Goal: Information Seeking & Learning: Learn about a topic

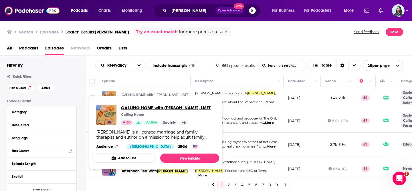
copy span "CALLING HOME with Whitney Goodman, LMFT"
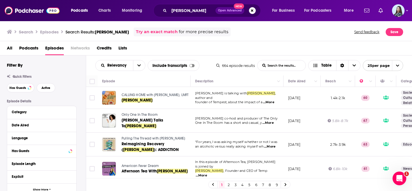
click at [126, 94] on span "CALLING HOME with Whitney Goodman, LMFT" at bounding box center [155, 95] width 67 height 4
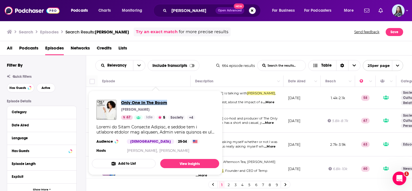
copy span "Only One In The Room"
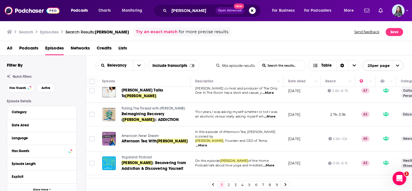
scroll to position [30, 0]
click at [175, 123] on td "Pulling The Thread with Elise Loehnen Reimagining Recovery ( Holly Whitaker ): …" at bounding box center [143, 115] width 93 height 24
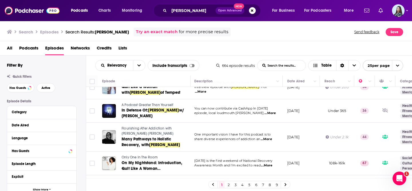
scroll to position [491, 1]
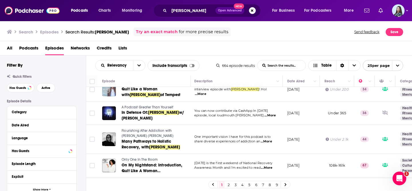
click at [206, 65] on div "Relevancy List Search Input Search the results... Include transcripts Table" at bounding box center [155, 65] width 121 height 11
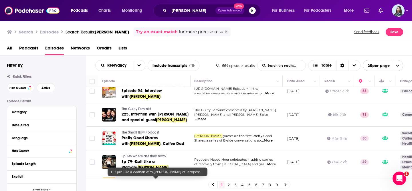
scroll to position [193, 1]
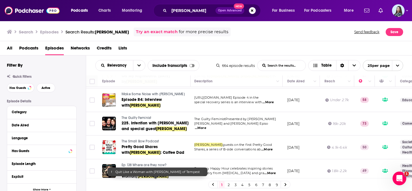
click at [239, 147] on span "Shares, a series of B-side conversations ab" at bounding box center [227, 149] width 66 height 4
click at [238, 127] on td "The Guilty FeministPresented by Deborah Frances-White and Michelle Buteau Episo…" at bounding box center [236, 124] width 93 height 24
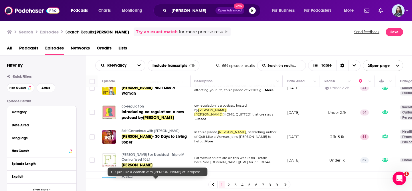
scroll to position [506, 1]
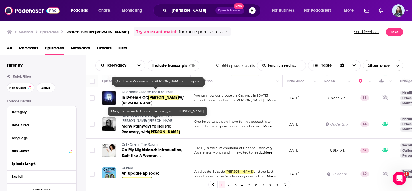
click at [228, 184] on link "2" at bounding box center [229, 184] width 6 height 7
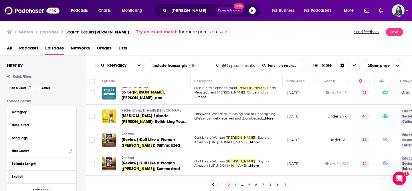
scroll to position [103, 1]
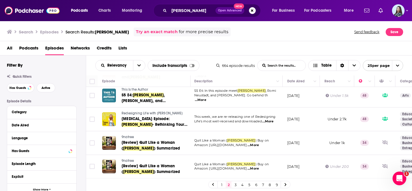
click at [206, 102] on span "...More" at bounding box center [200, 100] width 11 height 5
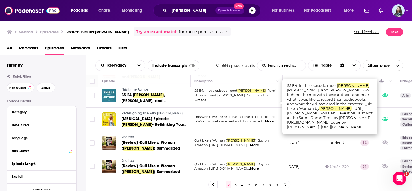
click at [248, 97] on span "Neustadt, and Laura Huang. Go behind th" at bounding box center [230, 95] width 73 height 4
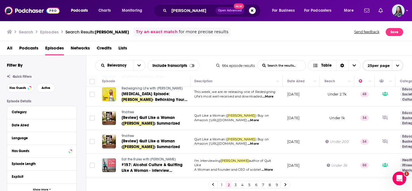
scroll to position [127, 1]
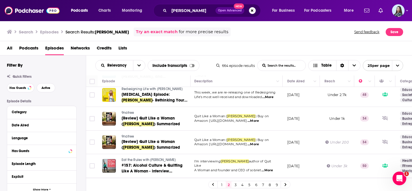
click at [214, 107] on td "This week, we are re-releasing one of Redesigning Life's most well-received and…" at bounding box center [236, 95] width 93 height 24
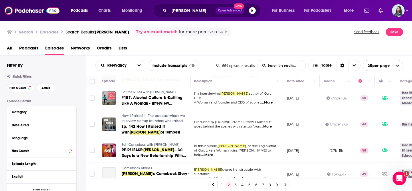
scroll to position [199, 1]
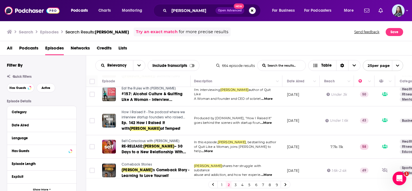
click at [216, 120] on span "Produced by Foundersuite.com, "How I Raised It"" at bounding box center [233, 118] width 78 height 4
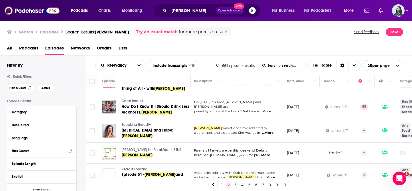
scroll to position [344, 1]
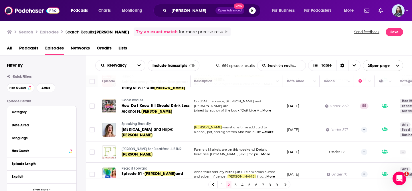
click at [212, 121] on td "Holly Whitaker was at one time addicted to alcohol, pot, and cigarettes. She wa…" at bounding box center [235, 130] width 93 height 24
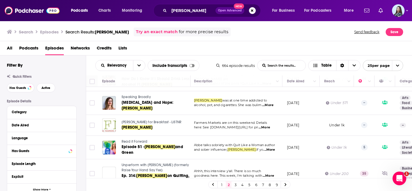
scroll to position [373, 1]
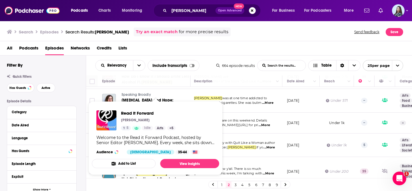
click at [236, 121] on span "Farmers Markets are on this weekend. Details" at bounding box center [230, 120] width 73 height 4
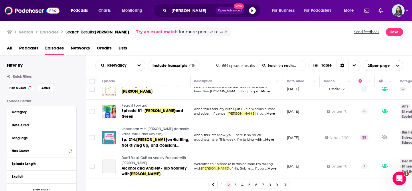
scroll to position [408, 1]
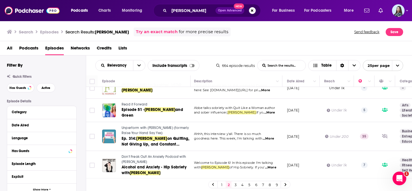
click at [272, 139] on span "...More" at bounding box center [267, 138] width 11 height 5
click at [235, 142] on td "Ahhh, this interview y'all. There is so much goodness here. This week, I'm talk…" at bounding box center [235, 136] width 93 height 29
click at [222, 115] on p "and sober influencer, Holly Whitaker. If yo ...More" at bounding box center [235, 112] width 83 height 5
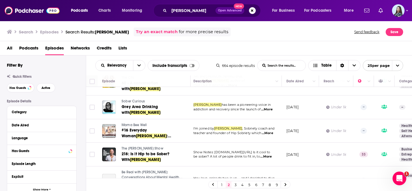
scroll to position [522, 2]
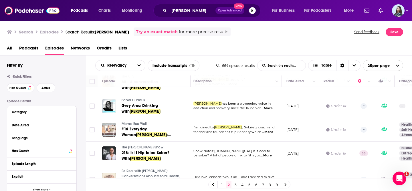
click at [267, 106] on span "...More" at bounding box center [266, 108] width 11 height 5
click at [243, 106] on td "Holly Whitaker has been a pioneering voice in addiction and recovery since the …" at bounding box center [235, 106] width 93 height 24
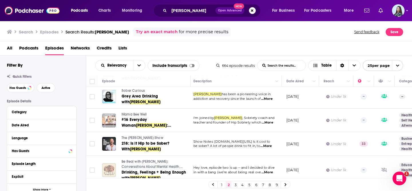
click at [235, 183] on link "3" at bounding box center [235, 184] width 6 height 7
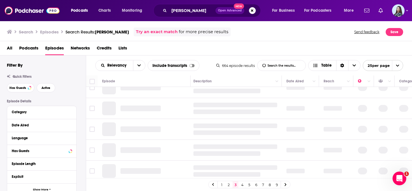
scroll to position [0, 2]
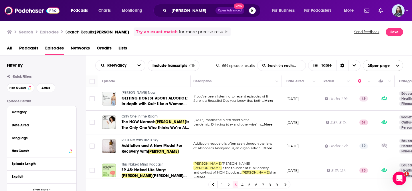
click at [205, 123] on span "pandemic. Drinking (day and otherwise) h" at bounding box center [226, 124] width 67 height 4
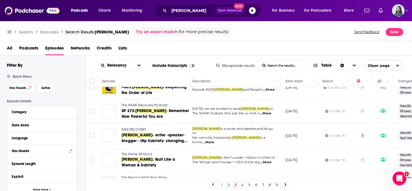
scroll to position [464, 3]
click at [264, 111] on span "...More" at bounding box center [265, 113] width 11 height 5
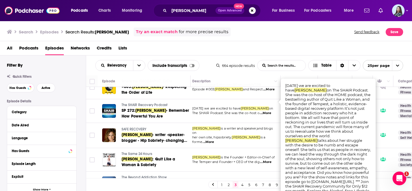
click at [241, 106] on td "Today we are excited to have Holly Whitaker on The SHAIR Podcast. She was the c…" at bounding box center [234, 111] width 93 height 24
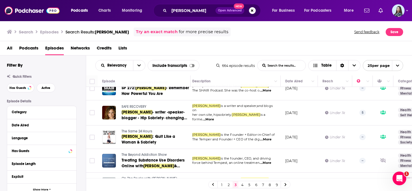
scroll to position [514, 3]
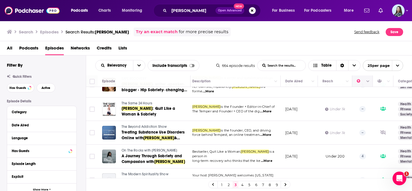
click at [357, 82] on button "Move" at bounding box center [361, 81] width 11 height 7
click at [368, 82] on icon "Column Actions" at bounding box center [367, 81] width 3 height 3
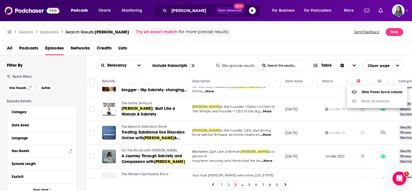
click at [359, 82] on div at bounding box center [206, 95] width 412 height 191
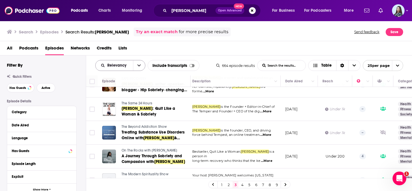
click at [138, 65] on icon "open menu" at bounding box center [138, 66] width 3 height 2
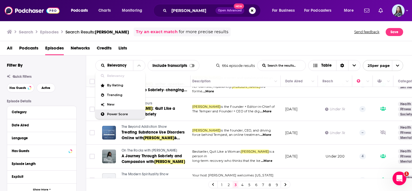
click at [121, 113] on span "Power Score" at bounding box center [124, 114] width 34 height 3
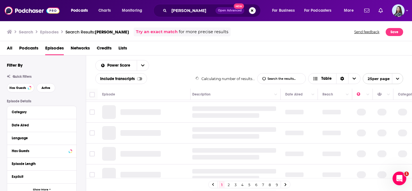
scroll to position [0, 3]
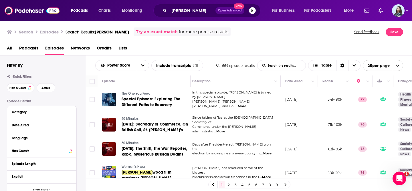
click at [246, 104] on span "...More" at bounding box center [240, 106] width 11 height 5
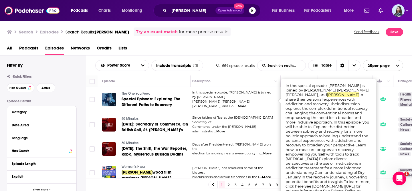
click at [234, 101] on span "Cathcart Robbins, Carl Erik Fisher, and Hol" at bounding box center [221, 103] width 58 height 9
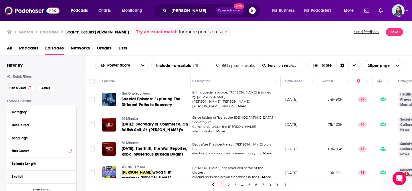
click at [217, 100] on span "Cathcart Robbins, Carl Erik Fisher, and Hol" at bounding box center [221, 103] width 58 height 9
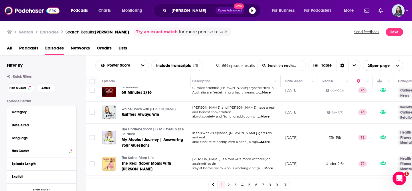
scroll to position [178, 3]
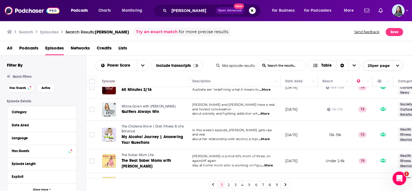
click at [263, 111] on span "...More" at bounding box center [263, 113] width 11 height 5
click at [229, 113] on td "Jana and Mike have a real and honest conversation about sobriety and fighting a…" at bounding box center [234, 110] width 93 height 22
click at [217, 124] on td "In this week's episode, Chalene gets raw and real about her relationship with a…" at bounding box center [234, 135] width 93 height 29
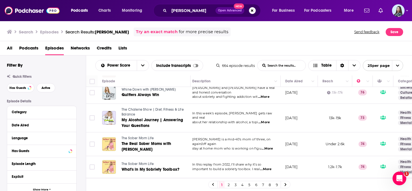
scroll to position [204, 3]
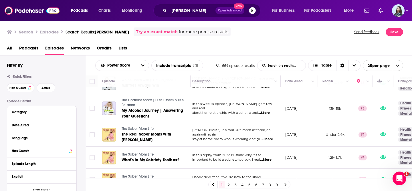
click at [268, 111] on span "...More" at bounding box center [263, 113] width 11 height 5
click at [229, 110] on td "In this week's episode, Chalene gets raw and real about her relationship with a…" at bounding box center [234, 108] width 93 height 29
click at [223, 129] on span "Kelly is a mid-40’s mom of three, on again/off again" at bounding box center [231, 132] width 78 height 9
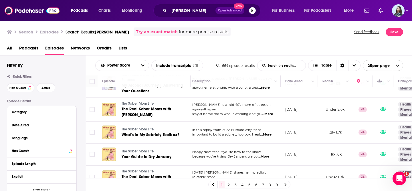
scroll to position [236, 3]
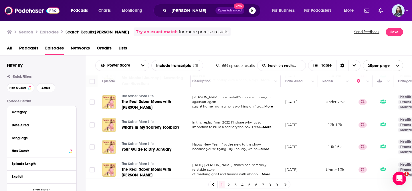
click at [269, 104] on span "...More" at bounding box center [266, 106] width 11 height 5
click at [239, 104] on span "stay at home mom who is working on figu" at bounding box center [226, 106] width 69 height 4
click at [268, 125] on span "...More" at bounding box center [265, 127] width 11 height 5
click at [245, 120] on span "In this replay from 2022, I’ll share why it’s so" at bounding box center [226, 122] width 69 height 4
click at [266, 147] on span "...More" at bounding box center [263, 149] width 11 height 5
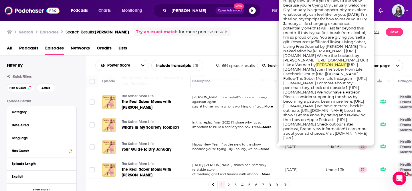
click at [237, 131] on td "In this replay from 2022, I’ll share why it’s so important to build a sobriety …" at bounding box center [234, 125] width 93 height 22
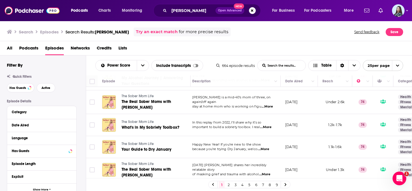
click at [265, 172] on span "...More" at bounding box center [264, 174] width 11 height 5
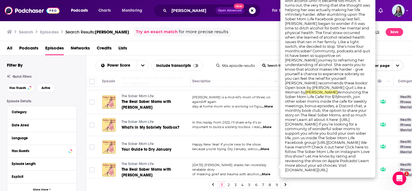
click at [224, 151] on td "Happy New Year! If you’re new to the show because you’re trying Dry January, we…" at bounding box center [234, 147] width 93 height 22
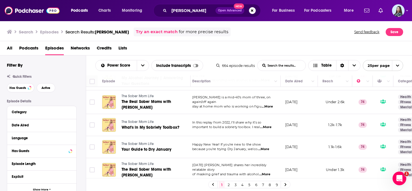
click at [267, 172] on span "...More" at bounding box center [264, 174] width 11 height 5
click at [238, 163] on span "Today Lindsey shares her incredibly relatable story" at bounding box center [229, 167] width 74 height 9
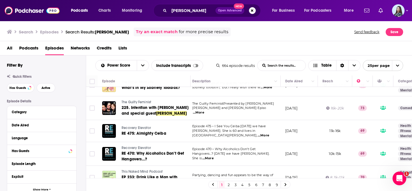
scroll to position [393, 3]
click at [223, 105] on span "Frances-White and Michelle Buteau Episo" at bounding box center [229, 107] width 74 height 4
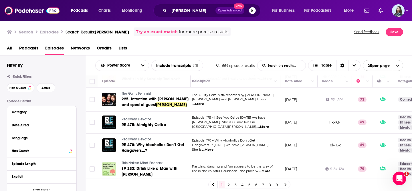
scroll to position [401, 3]
click at [268, 125] on span "...More" at bounding box center [262, 127] width 11 height 5
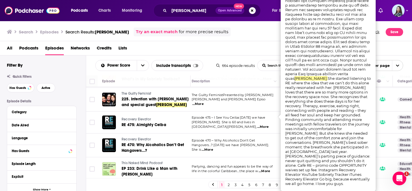
click at [238, 119] on td "Episode 475 – I See You Ceiba Today we have Shari. She is 60 and lives in Santa…" at bounding box center [233, 122] width 93 height 22
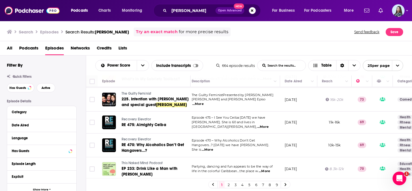
click at [213, 148] on span "...More" at bounding box center [207, 150] width 11 height 5
click at [213, 125] on td "Episode 475 – I See You Ceiba Today we have Shari. She is 60 and lives in Santa…" at bounding box center [233, 122] width 93 height 22
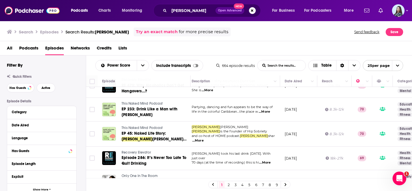
scroll to position [489, 3]
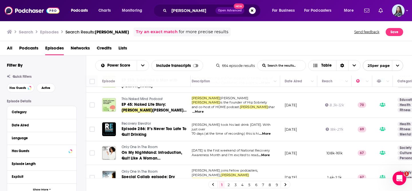
click at [228, 183] on link "2" at bounding box center [229, 184] width 6 height 7
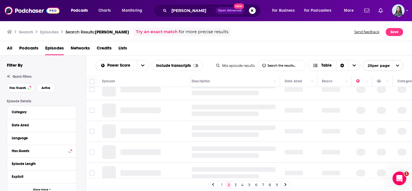
scroll to position [0, 3]
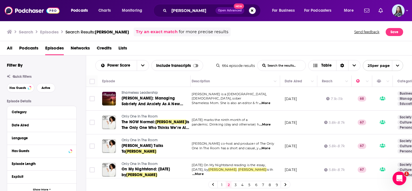
click at [269, 102] on span "...More" at bounding box center [264, 103] width 11 height 5
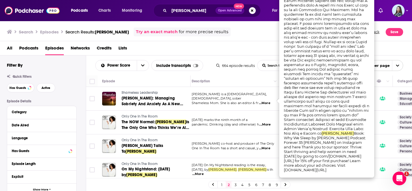
click at [249, 103] on span "Shameless Mom. She is also an editor & fr" at bounding box center [225, 103] width 67 height 4
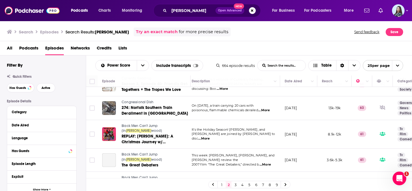
scroll to position [230, 3]
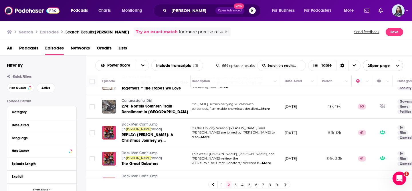
click at [265, 107] on span "...More" at bounding box center [263, 109] width 11 height 5
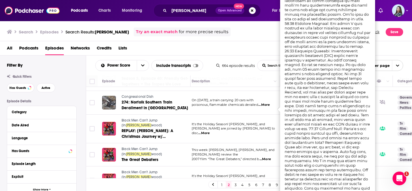
scroll to position [236, 3]
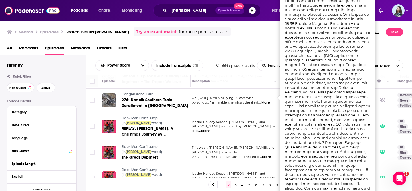
click at [246, 103] on td "On February 3rd, a train carrying 20 cars with poisonous, flammable chemicals d…" at bounding box center [233, 101] width 93 height 24
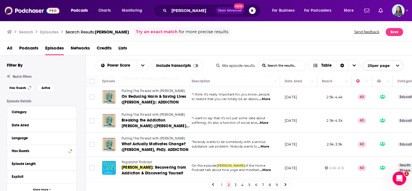
scroll to position [486, 3]
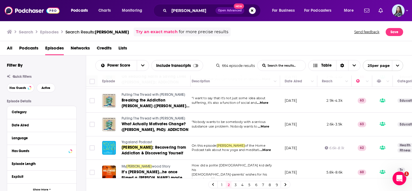
click at [235, 183] on link "3" at bounding box center [235, 184] width 6 height 7
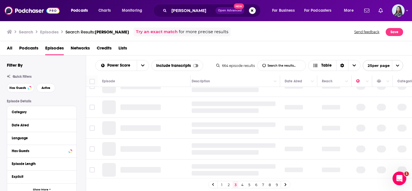
scroll to position [0, 3]
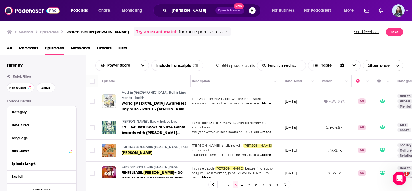
click at [265, 104] on span "...More" at bounding box center [264, 103] width 11 height 5
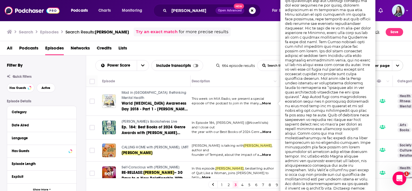
click at [246, 108] on td "This week on MIA Radio, we present a special episode of the podcast to join in …" at bounding box center [233, 101] width 93 height 29
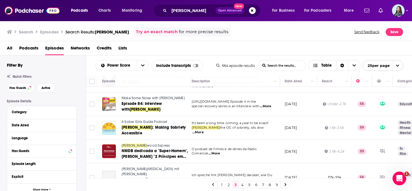
scroll to position [188, 3]
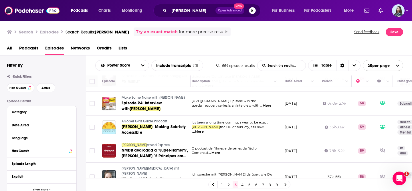
click at [268, 103] on span "...More" at bounding box center [265, 105] width 11 height 5
click at [244, 107] on td "http://yourkickasslife.com/R4 Episode 4 in the special recovery series is an in…" at bounding box center [233, 104] width 93 height 24
click at [204, 130] on span "...More" at bounding box center [197, 132] width 11 height 5
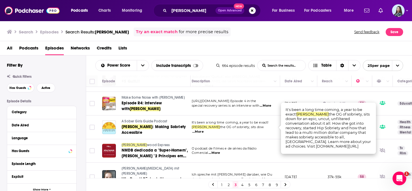
click at [204, 130] on span "...More" at bounding box center [197, 132] width 11 height 5
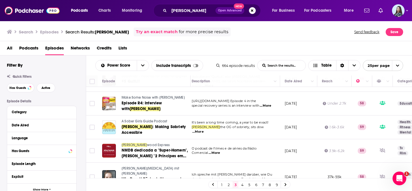
click at [258, 139] on td "O podcast de filmes e de séries da Rádio Comercial ...More" at bounding box center [233, 151] width 93 height 24
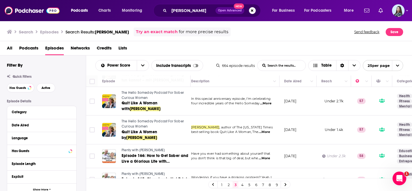
scroll to position [515, 4]
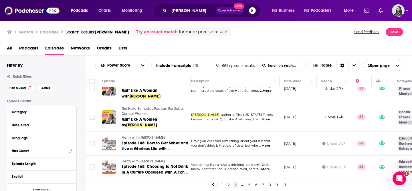
click at [265, 144] on span "...More" at bounding box center [263, 146] width 11 height 5
click at [242, 144] on span "you don’t think is that big of deal, but whe" at bounding box center [224, 146] width 67 height 4
click at [270, 167] on span "...More" at bounding box center [263, 169] width 11 height 5
click at [233, 167] on span "know. That first line is intense. Well, here’s" at bounding box center [224, 169] width 67 height 4
click at [222, 156] on td "Wondering if you have a drinking problem? Yeah, I know. That first line is inte…" at bounding box center [232, 168] width 93 height 24
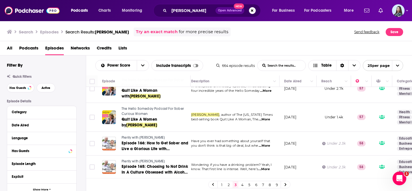
click at [243, 185] on link "4" at bounding box center [242, 184] width 6 height 7
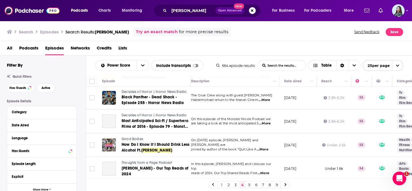
scroll to position [71, 4]
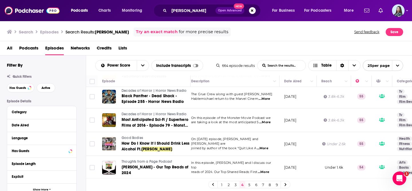
click at [231, 144] on span "On this Thursday’s episode, Sami and Aleen are" at bounding box center [224, 141] width 67 height 9
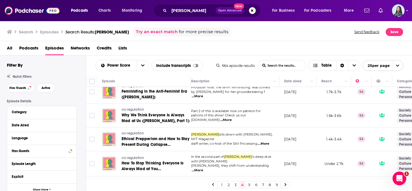
scroll to position [495, 4]
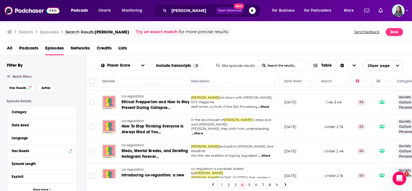
click at [250, 183] on link "5" at bounding box center [249, 184] width 6 height 7
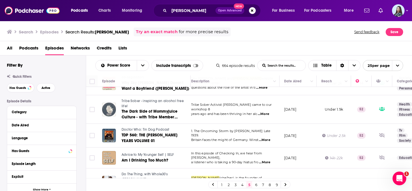
scroll to position [42, 4]
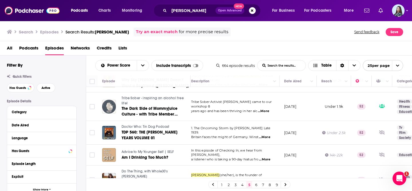
click at [266, 109] on span "...More" at bounding box center [263, 111] width 11 height 5
click at [247, 109] on span "years ago and has been thriving in her alc" at bounding box center [224, 111] width 66 height 4
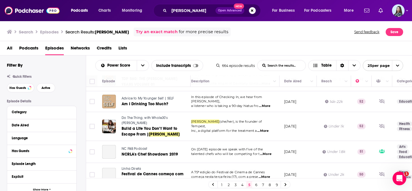
scroll to position [96, 4]
click at [219, 127] on td "Holly Whitaker (she/her), is the founder of Tempest, Inc., a digital platform f…" at bounding box center [232, 126] width 93 height 29
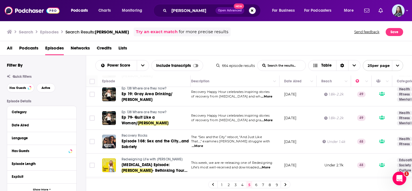
scroll to position [432, 4]
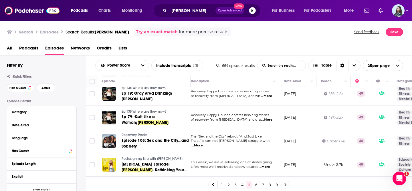
click at [269, 118] on span "...More" at bounding box center [266, 120] width 11 height 5
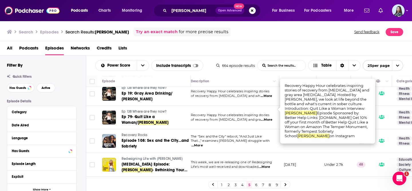
click at [242, 115] on td "Recovery Happy Hour celebrates inspiring stories of recovery from alcohol addic…" at bounding box center [232, 118] width 93 height 24
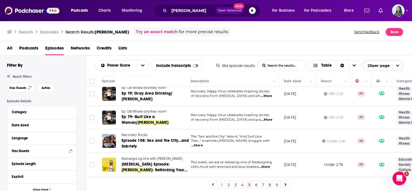
click at [203, 143] on span "...More" at bounding box center [196, 145] width 11 height 5
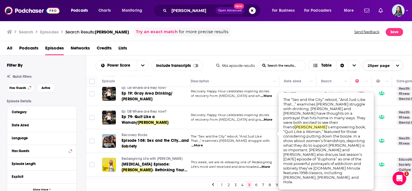
click at [243, 139] on span "That…,” examines Miranda’s struggle with" at bounding box center [230, 141] width 79 height 4
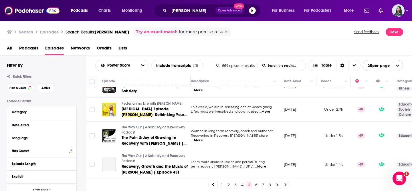
scroll to position [484, 4]
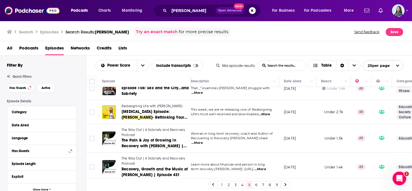
click at [203, 141] on span "...More" at bounding box center [196, 143] width 11 height 5
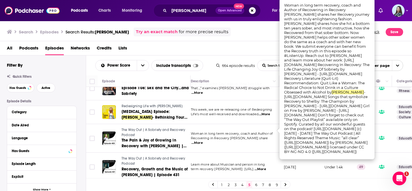
click at [222, 136] on p "Recovering in Recovery Shelby John share ...More" at bounding box center [232, 140] width 83 height 9
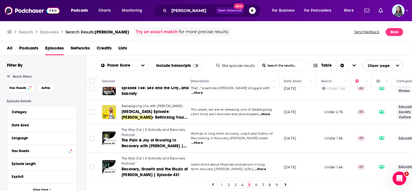
scroll to position [505, 4]
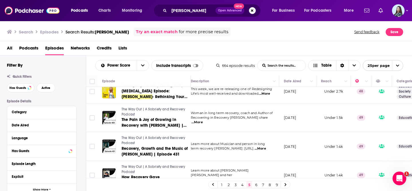
click at [257, 184] on link "6" at bounding box center [256, 184] width 6 height 7
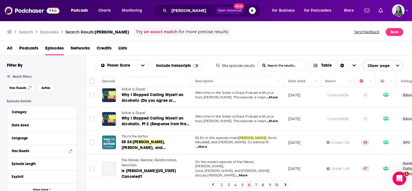
scroll to position [126, 0]
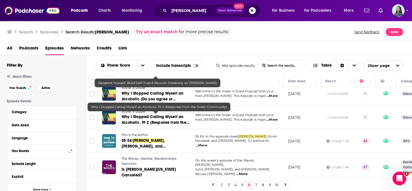
click at [219, 124] on td "Welcome to the Sober is Dope Podcast with your host, POP Buchanan. This episode…" at bounding box center [236, 118] width 93 height 24
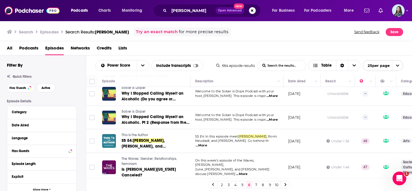
scroll to position [22, 0]
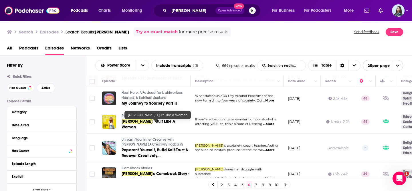
click at [164, 123] on span ": Quit Like A Woman" at bounding box center [148, 124] width 53 height 11
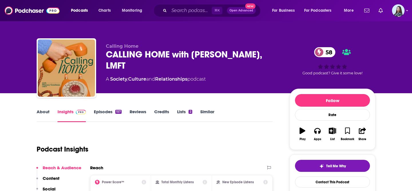
click at [41, 113] on link "About" at bounding box center [43, 115] width 13 height 13
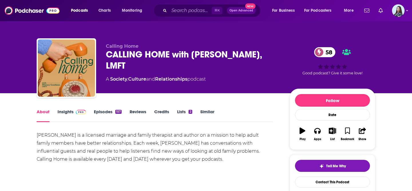
click at [65, 114] on link "Insights" at bounding box center [71, 115] width 28 height 13
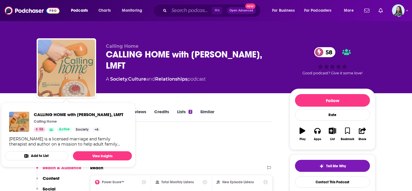
click at [73, 69] on img "CALLING HOME with Whitney Goodman, LMFT" at bounding box center [66, 67] width 57 height 57
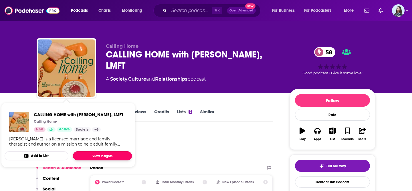
click at [100, 160] on link "View Insights" at bounding box center [102, 155] width 59 height 9
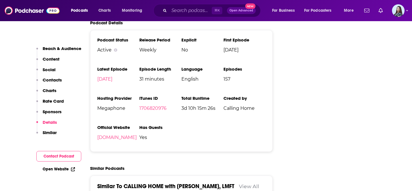
scroll to position [998, 0]
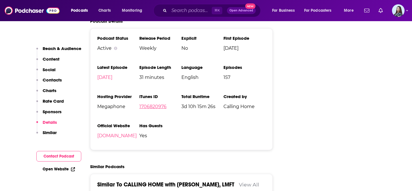
click at [148, 104] on link "1706820976" at bounding box center [152, 106] width 27 height 5
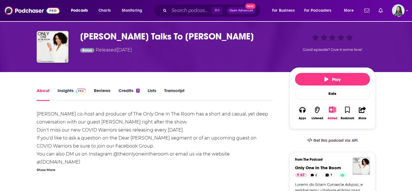
scroll to position [23, 0]
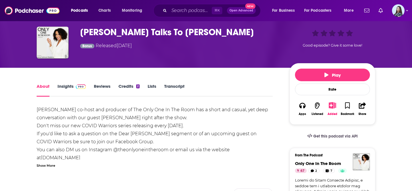
click at [68, 87] on link "Insights" at bounding box center [71, 89] width 28 height 13
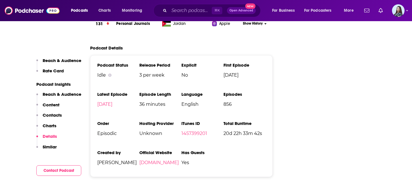
scroll to position [858, 0]
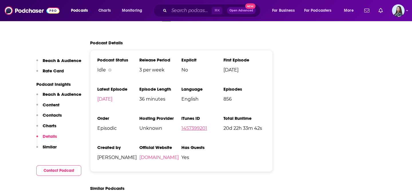
click at [190, 126] on link "1457399201" at bounding box center [194, 128] width 26 height 5
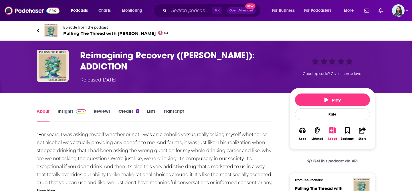
click at [63, 111] on link "Insights" at bounding box center [71, 114] width 28 height 13
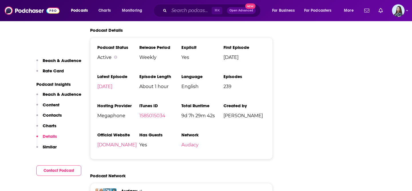
scroll to position [850, 0]
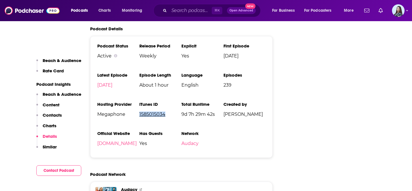
click at [156, 111] on link "1585015034" at bounding box center [152, 113] width 26 height 5
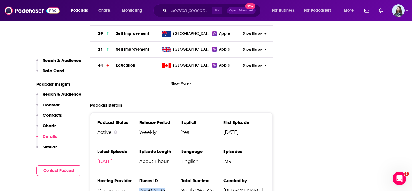
scroll to position [0, 0]
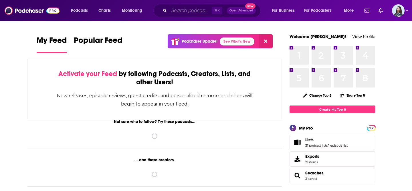
click at [191, 10] on input "Search podcasts, credits, & more..." at bounding box center [190, 10] width 43 height 9
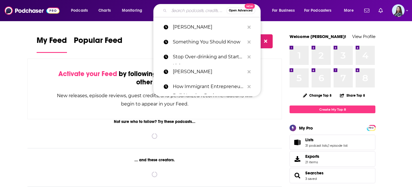
paste input "The Hello Someday Podcast For Sober Curious Women"
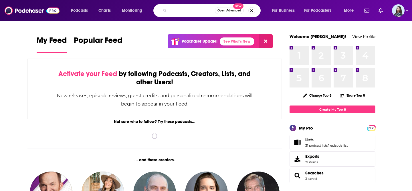
type input "The Hello Someday Podcast For Sober Curious Women"
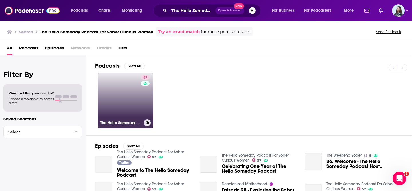
click at [128, 93] on link "57 The Hello Someday Podcast For Sober Curious Women" at bounding box center [125, 100] width 55 height 55
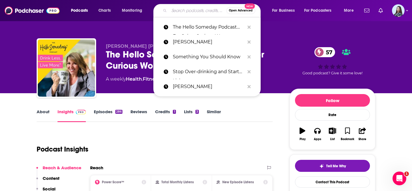
click at [182, 9] on input "Search podcasts, credits, & more..." at bounding box center [197, 10] width 57 height 9
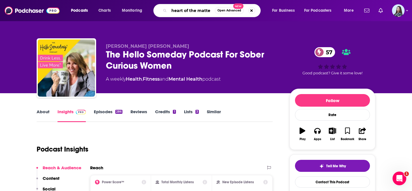
type input "heart of the matter"
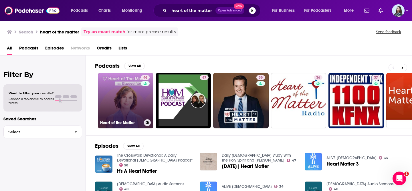
click at [123, 101] on link "46 Heart of the Matter" at bounding box center [125, 100] width 55 height 55
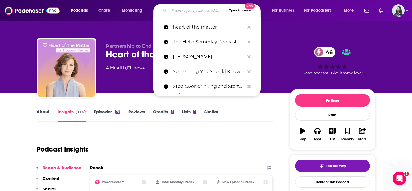
click at [183, 12] on input "Search podcasts, credits, & more..." at bounding box center [197, 10] width 57 height 9
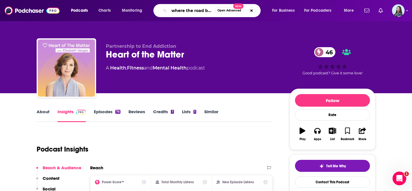
scroll to position [0, 6]
type input "where the road bends"
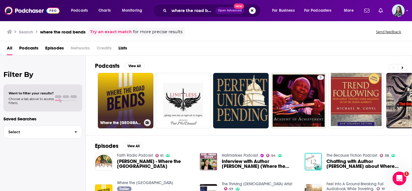
click at [112, 88] on link "Where the Road Bends" at bounding box center [125, 100] width 55 height 55
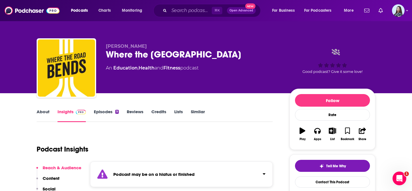
click at [160, 55] on div "Where the Road Bends" at bounding box center [193, 54] width 174 height 11
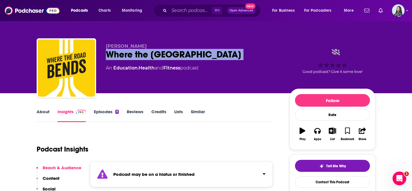
click at [160, 55] on div "Where the Road Bends" at bounding box center [193, 54] width 174 height 11
copy div "Where the Road Bends"
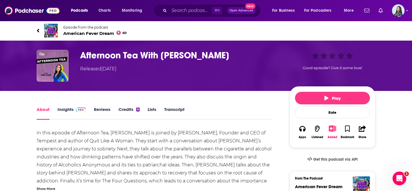
click at [128, 54] on h1 "Afternoon Tea With [PERSON_NAME]" at bounding box center [180, 55] width 200 height 11
click at [138, 58] on h1 "Afternoon Tea With [PERSON_NAME]" at bounding box center [180, 55] width 200 height 11
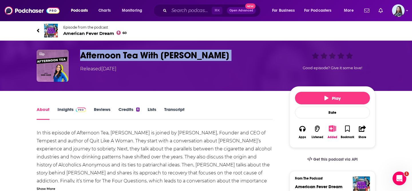
click at [138, 58] on h1 "Afternoon Tea With [PERSON_NAME]" at bounding box center [180, 55] width 200 height 11
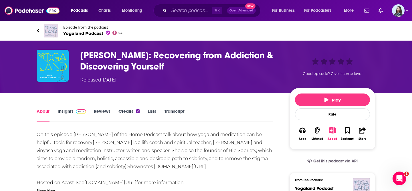
click at [111, 60] on h1 "[PERSON_NAME]: Recovering from Addiction & Discovering Yourself" at bounding box center [180, 61] width 200 height 22
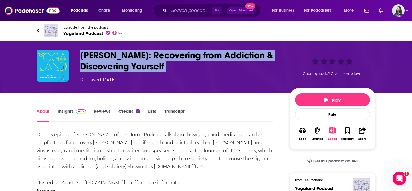
click at [111, 60] on h1 "[PERSON_NAME]: Recovering from Addiction & Discovering Yourself" at bounding box center [180, 61] width 200 height 22
copy h1 "[PERSON_NAME]: Recovering from Addiction & Discovering Yourself"
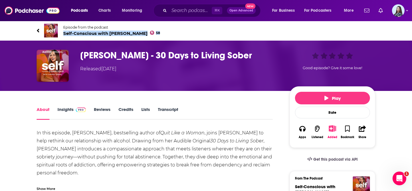
drag, startPoint x: 63, startPoint y: 39, endPoint x: 64, endPoint y: 33, distance: 6.0
click at [64, 33] on div "Episode from the podcast Self-Conscious with [PERSON_NAME] 58 Next Episode" at bounding box center [206, 30] width 338 height 23
copy span "Self-Conscious with [PERSON_NAME] 58"
click at [122, 75] on div "[PERSON_NAME] - 30 Days to Living Sober Released [DATE] Good episode? Give it s…" at bounding box center [206, 66] width 338 height 32
click at [108, 58] on h1 "[PERSON_NAME] - 30 Days to Living Sober" at bounding box center [180, 55] width 200 height 11
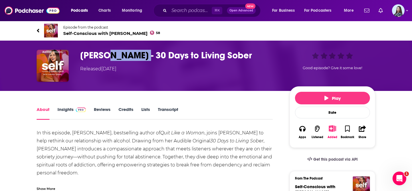
click at [108, 58] on h1 "[PERSON_NAME] - 30 Days to Living Sober" at bounding box center [180, 55] width 200 height 11
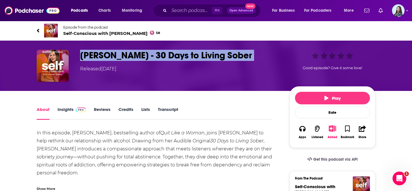
click at [108, 58] on h1 "[PERSON_NAME] - 30 Days to Living Sober" at bounding box center [180, 55] width 200 height 11
copy h1 "[PERSON_NAME] - 30 Days to Living Sober"
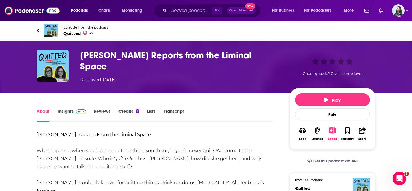
click at [132, 54] on h1 "[PERSON_NAME] Reports from the Liminal Space" at bounding box center [180, 61] width 200 height 22
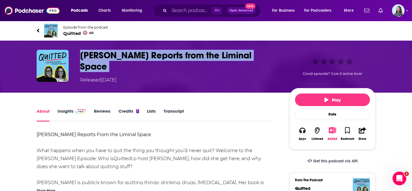
click at [132, 54] on h1 "[PERSON_NAME] Reports from the Liminal Space" at bounding box center [180, 61] width 200 height 22
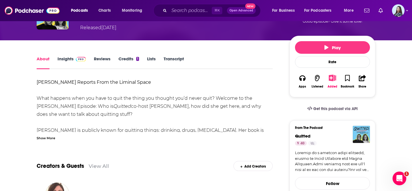
scroll to position [53, 0]
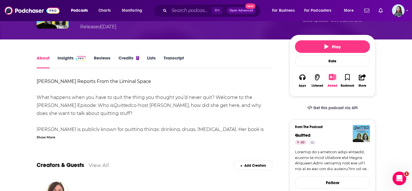
click at [48, 134] on div "Show More" at bounding box center [46, 136] width 19 height 5
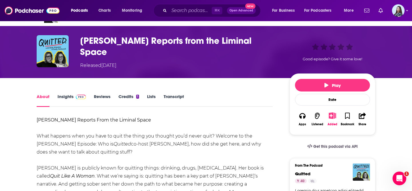
scroll to position [0, 0]
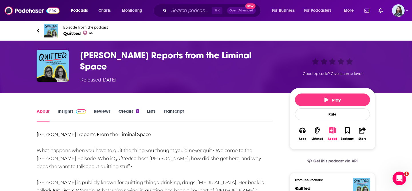
click at [136, 51] on h1 "Holly Whitaker Reports from the Liminal Space" at bounding box center [180, 61] width 200 height 22
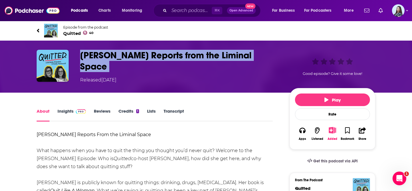
click at [136, 51] on h1 "Holly Whitaker Reports from the Liminal Space" at bounding box center [180, 61] width 200 height 22
copy h1 "Holly Whitaker Reports from the Liminal Space"
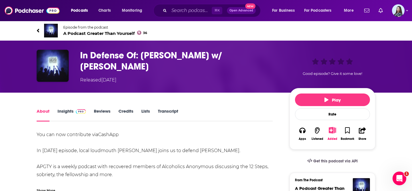
click at [99, 57] on h1 "In Defense Of: Holly Whitaker w/ John Barleycorn" at bounding box center [180, 61] width 200 height 22
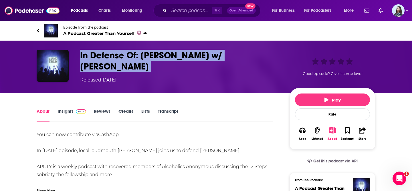
click at [99, 57] on h1 "In Defense Of: Holly Whitaker w/ John Barleycorn" at bounding box center [180, 61] width 200 height 22
copy h1 "In Defense Of: Holly Whitaker w/ John Barleycorn"
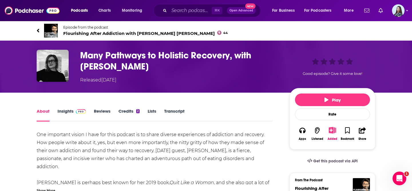
click at [101, 55] on h1 "Many Pathways to Holistic Recovery, with Holly Whitaker" at bounding box center [180, 61] width 200 height 22
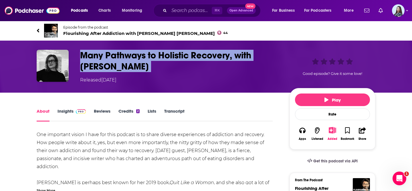
click at [101, 55] on h1 "Many Pathways to Holistic Recovery, with Holly Whitaker" at bounding box center [180, 61] width 200 height 22
copy h1 "Many Pathways to Holistic Recovery, with Holly Whitaker"
click at [122, 32] on span "Flourishing After Addiction with Carl Erik Fisher 44" at bounding box center [145, 33] width 164 height 5
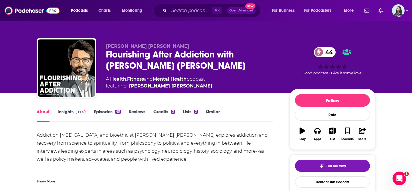
click at [121, 58] on div "Flourishing After Addiction with Carl Erik Fisher 44" at bounding box center [193, 60] width 174 height 22
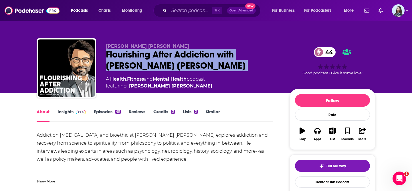
click at [121, 58] on div "Flourishing After Addiction with Carl Erik Fisher 44" at bounding box center [193, 60] width 174 height 22
copy div "Flourishing After Addiction with Carl Erik Fisher 44"
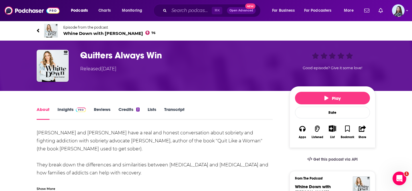
click at [112, 56] on h1 "Quitters Always Win" at bounding box center [180, 55] width 200 height 11
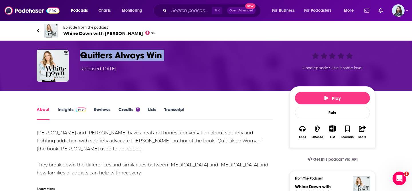
click at [112, 56] on h1 "Quitters Always Win" at bounding box center [180, 55] width 200 height 11
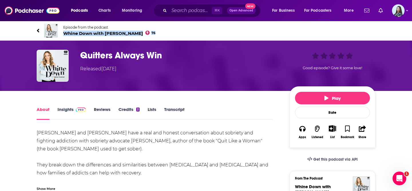
drag, startPoint x: 65, startPoint y: 38, endPoint x: 65, endPoint y: 33, distance: 4.6
click at [65, 33] on div "Episode from the podcast Whine Down with Jana Kramer 76 Next Episode" at bounding box center [206, 30] width 338 height 23
copy span "Whine Down with Jana Kramer 76"
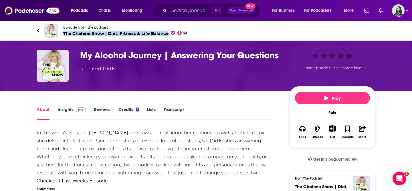
drag, startPoint x: 65, startPoint y: 39, endPoint x: 63, endPoint y: 34, distance: 4.7
click at [63, 34] on div "Episode from the podcast The Chalene Show | Diet, Fitness & Life Balance 73 Nex…" at bounding box center [206, 30] width 338 height 23
copy span "The Chalene Show | Diet, Fitness & Life Balance 73"
click at [147, 55] on h1 "My Alcohol Journey | Answering Your Questions" at bounding box center [180, 55] width 200 height 11
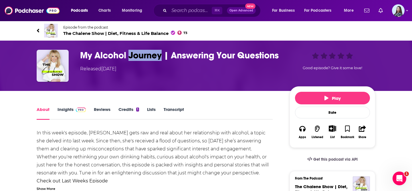
click at [147, 55] on h1 "My Alcohol Journey | Answering Your Questions" at bounding box center [180, 55] width 200 height 11
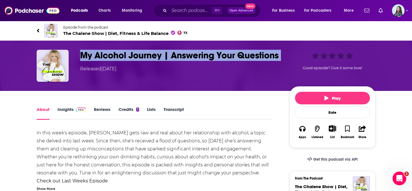
click at [147, 55] on h1 "My Alcohol Journey | Answering Your Questions" at bounding box center [180, 55] width 200 height 11
click at [139, 56] on h1 "My Alcohol Journey | Answering Your Questions" at bounding box center [180, 55] width 200 height 11
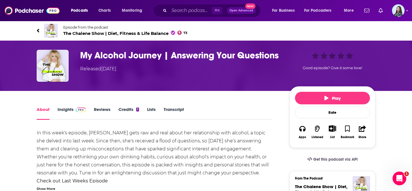
click at [155, 57] on h1 "My Alcohol Journey | Answering Your Questions" at bounding box center [180, 55] width 200 height 11
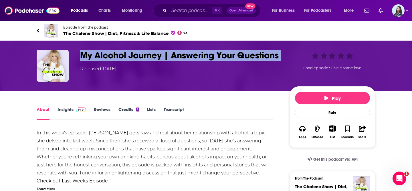
click at [155, 57] on h1 "My Alcohol Journey | Answering Your Questions" at bounding box center [180, 55] width 200 height 11
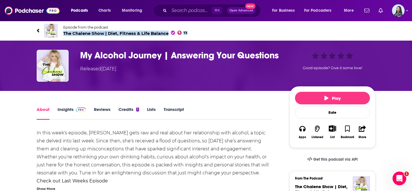
drag, startPoint x: 64, startPoint y: 37, endPoint x: 64, endPoint y: 34, distance: 3.1
click at [64, 34] on div "Episode from the podcast The Chalene Show | Diet, Fitness & Life Balance 73 Nex…" at bounding box center [206, 30] width 338 height 23
copy span "The Chalene Show | Diet, Fitness & Life Balance 73"
click at [99, 60] on h1 "My Alcohol Journey | Answering Your Questions" at bounding box center [180, 55] width 200 height 11
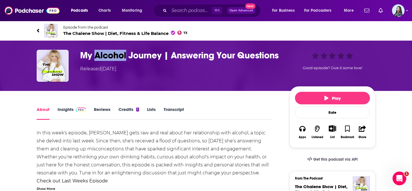
click at [99, 60] on h1 "My Alcohol Journey | Answering Your Questions" at bounding box center [180, 55] width 200 height 11
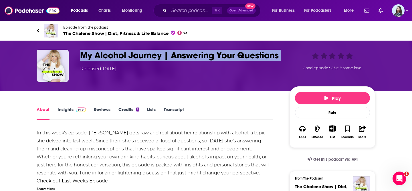
click at [99, 60] on h1 "My Alcohol Journey | Answering Your Questions" at bounding box center [180, 55] width 200 height 11
copy h1 "My Alcohol Journey | Answering Your Questions"
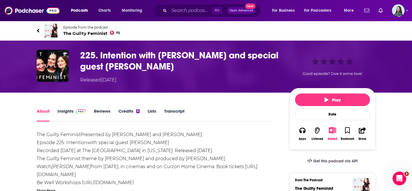
click at [117, 55] on h1 "225. Intention with Michelle Buteau and special guest Holly Whitaker" at bounding box center [180, 61] width 200 height 22
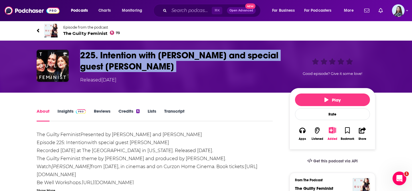
click at [117, 55] on h1 "225. Intention with Michelle Buteau and special guest Holly Whitaker" at bounding box center [180, 61] width 200 height 22
click at [126, 59] on h1 "225. Intention with Michelle Buteau and special guest Holly Whitaker" at bounding box center [180, 61] width 200 height 22
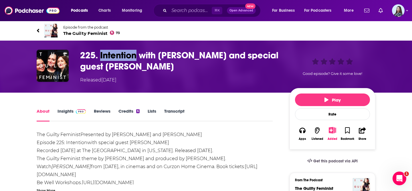
click at [126, 59] on h1 "225. Intention with Michelle Buteau and special guest Holly Whitaker" at bounding box center [180, 61] width 200 height 22
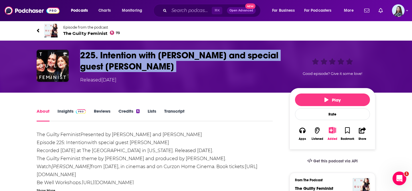
click at [126, 59] on h1 "225. Intention with Michelle Buteau and special guest Holly Whitaker" at bounding box center [180, 61] width 200 height 22
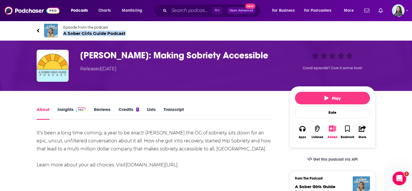
drag, startPoint x: 64, startPoint y: 39, endPoint x: 64, endPoint y: 35, distance: 4.3
click at [64, 35] on div "Episode from the podcast A Sober Girls Guide Podcast Next Episode" at bounding box center [206, 30] width 338 height 23
copy span "A Sober Girls Guide Podcast"
click at [63, 110] on link "Insights" at bounding box center [71, 113] width 28 height 13
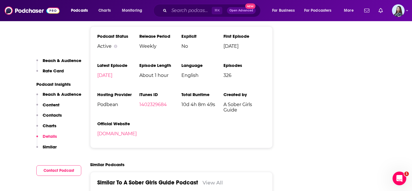
scroll to position [931, 0]
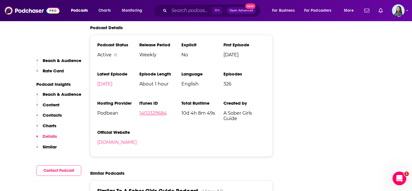
click at [154, 110] on link "1402329684" at bounding box center [152, 112] width 27 height 5
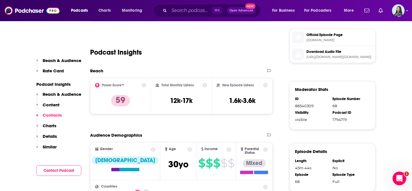
scroll to position [0, 0]
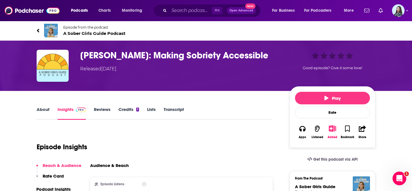
click at [122, 58] on h3 "Holly Whitaker: Making Sobriety Accessible" at bounding box center [180, 55] width 200 height 11
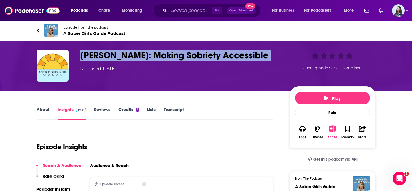
click at [122, 58] on h3 "Holly Whitaker: Making Sobriety Accessible" at bounding box center [180, 55] width 200 height 11
copy h3 "Holly Whitaker: Making Sobriety Accessible"
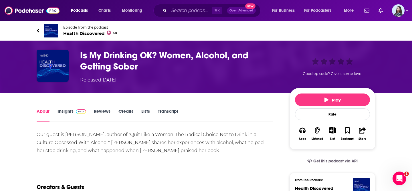
click at [101, 59] on h1 "Is My Drinking OK? Women, Alcohol, and Getting Sober" at bounding box center [180, 61] width 200 height 22
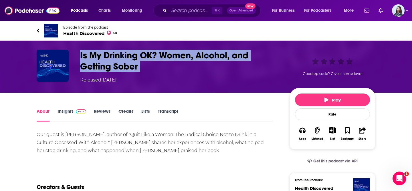
click at [101, 59] on h1 "Is My Drinking OK? Women, Alcohol, and Getting Sober" at bounding box center [180, 61] width 200 height 22
copy h1 "Is My Drinking OK? Women, Alcohol, and Getting Sober"
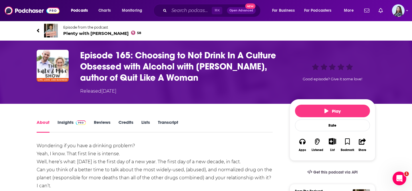
click at [144, 71] on h1 "Episode 165: Choosing to Not Drink In A Culture Obsessed with Alcohol with [PER…" at bounding box center [180, 66] width 200 height 33
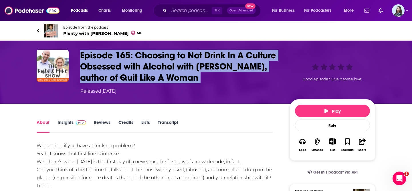
click at [144, 71] on h1 "Episode 165: Choosing to Not Drink In A Culture Obsessed with Alcohol with [PER…" at bounding box center [180, 66] width 200 height 33
copy h1 "Episode 165: Choosing to Not Drink In A Culture Obsessed with Alcohol with [PER…"
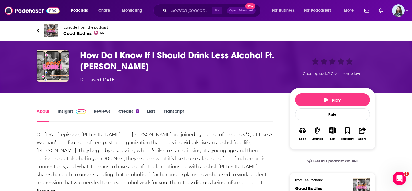
click at [120, 61] on h1 "How Do I Know If I Should Drink Less Alcohol Ft. Holly Whitaker" at bounding box center [180, 61] width 200 height 22
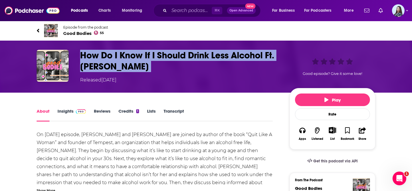
click at [120, 61] on h1 "How Do I Know If I Should Drink Less Alcohol Ft. Holly Whitaker" at bounding box center [180, 61] width 200 height 22
copy h1 "How Do I Know If I Should Drink Less Alcohol Ft. Holly Whitaker"
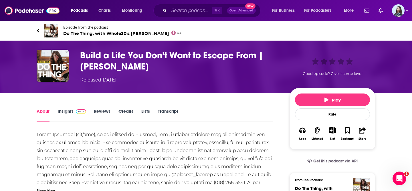
click at [126, 65] on h1 "Build a Life You Don’t Want to Escape From | Holly Whitaker" at bounding box center [180, 61] width 200 height 22
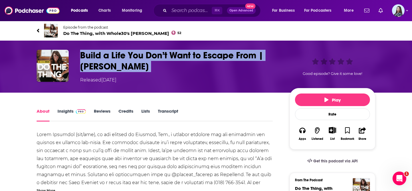
click at [126, 65] on h1 "Build a Life You Don’t Want to Escape From | Holly Whitaker" at bounding box center [180, 61] width 200 height 22
copy h1 "Build a Life You Don’t Want to Escape From | Holly Whitaker"
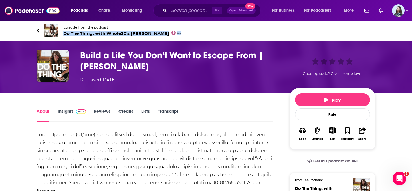
drag, startPoint x: 65, startPoint y: 39, endPoint x: 65, endPoint y: 35, distance: 4.0
click at [65, 35] on div "Episode from the podcast Do The Thing, with Whole30's Melissa Urban 52 Next Epi…" at bounding box center [206, 30] width 338 height 23
copy span "Do The Thing, with Whole30's Melissa Urban 52"
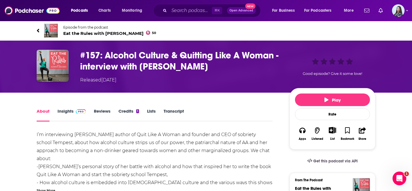
click at [100, 34] on span "Eat the Rules with Summer Innanen 50" at bounding box center [109, 33] width 93 height 5
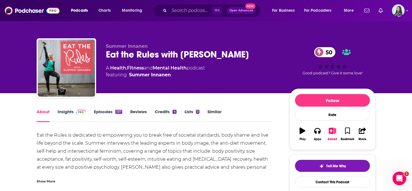
click at [112, 58] on div "Eat the Rules with Summer Innanen 50" at bounding box center [193, 54] width 174 height 11
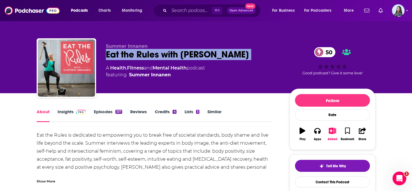
copy div "Eat the Rules with Summer Innanen 50"
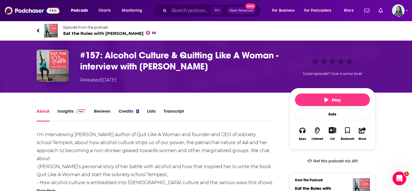
click at [68, 110] on link "Insights" at bounding box center [71, 114] width 28 height 13
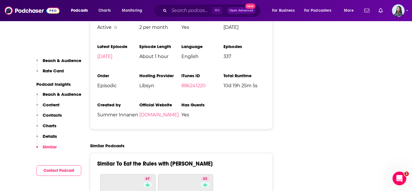
scroll to position [864, 0]
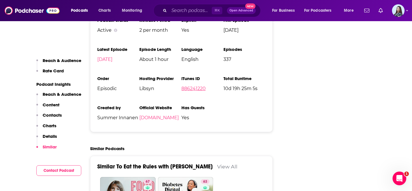
click at [196, 86] on link "886241220" at bounding box center [193, 88] width 24 height 5
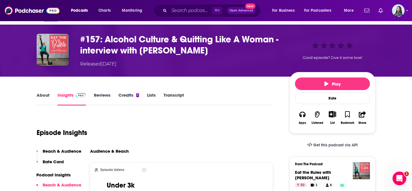
scroll to position [0, 0]
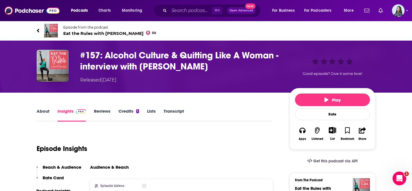
drag, startPoint x: 201, startPoint y: 66, endPoint x: 103, endPoint y: 54, distance: 98.3
click at [103, 54] on h3 "#157: Alcohol Culture & Quitting Like A Woman - interview with Holly Whitaker" at bounding box center [180, 61] width 200 height 22
copy h3 "Alcohol Culture & Quitting Like A Woman - interview with Holly Whitaker"
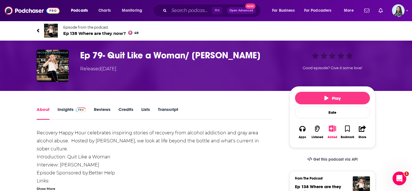
drag, startPoint x: 108, startPoint y: 56, endPoint x: 252, endPoint y: 56, distance: 144.1
click at [252, 56] on h1 "Ep 79- Quit Like a Woman/ [PERSON_NAME]" at bounding box center [180, 55] width 200 height 11
copy h1 "Quit Like a Woman/ [PERSON_NAME]"
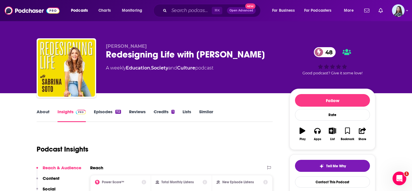
click at [142, 53] on div "Redesigning Life with [PERSON_NAME] 48" at bounding box center [193, 54] width 174 height 11
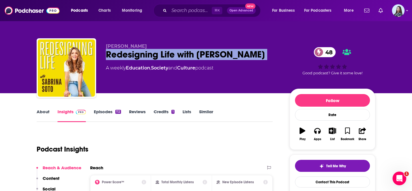
click at [142, 53] on div "Redesigning Life with [PERSON_NAME] 48" at bounding box center [193, 54] width 174 height 11
copy div "Redesigning Life with [PERSON_NAME] 48"
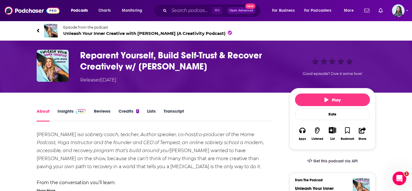
click at [141, 69] on h1 "Reparent Yourself, Build Self-Trust & Recover Creatively w/ [PERSON_NAME]" at bounding box center [180, 61] width 200 height 22
drag, startPoint x: 65, startPoint y: 38, endPoint x: 63, endPoint y: 34, distance: 3.9
click at [63, 34] on div "Episode from the podcast Unleash Your Inner Creative with [PERSON_NAME] (A Crea…" at bounding box center [206, 30] width 338 height 23
copy span "Unleash Your Inner Creative with [PERSON_NAME] (A Creativity Podcast)"
click at [147, 65] on h1 "Reparent Yourself, Build Self-Trust & Recover Creatively w/ [PERSON_NAME]" at bounding box center [180, 61] width 200 height 22
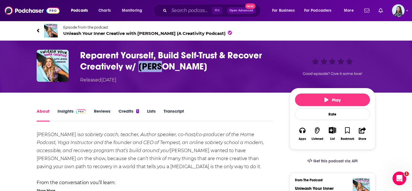
click at [147, 65] on h1 "Reparent Yourself, Build Self-Trust & Recover Creatively w/ [PERSON_NAME]" at bounding box center [180, 61] width 200 height 22
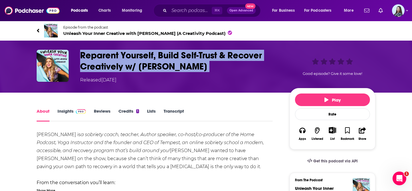
click at [147, 65] on h1 "Reparent Yourself, Build Self-Trust & Recover Creatively w/ [PERSON_NAME]" at bounding box center [180, 61] width 200 height 22
copy h1 "Reparent Yourself, Build Self-Trust & Recover Creatively w/ [PERSON_NAME]"
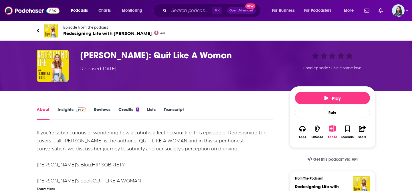
click at [163, 54] on h1 "Holly Whitaker: Quit Like A Woman" at bounding box center [180, 55] width 200 height 11
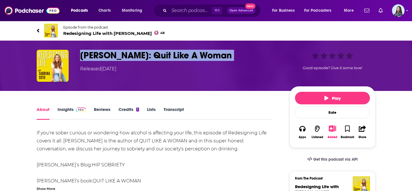
click at [163, 54] on h1 "Holly Whitaker: Quit Like A Woman" at bounding box center [180, 55] width 200 height 11
copy h1 "Holly Whitaker: Quit Like A Woman"
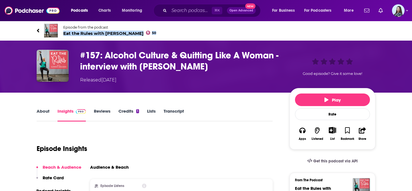
drag, startPoint x: 64, startPoint y: 38, endPoint x: 64, endPoint y: 35, distance: 3.4
click at [64, 35] on div "Episode from the podcast Eat the Rules with Summer [PERSON_NAME] 50 Next Episode" at bounding box center [206, 30] width 338 height 23
copy span "Eat the Rules with Summer Innanen 50"
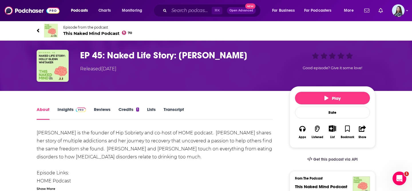
click at [112, 76] on div "EP 45: Naked Life Story: Holly Glenn Whitaker Released Friday, 16th February 20…" at bounding box center [206, 66] width 338 height 32
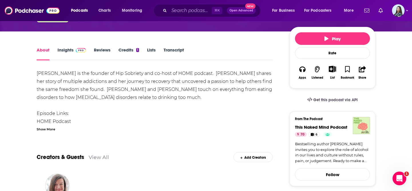
scroll to position [63, 0]
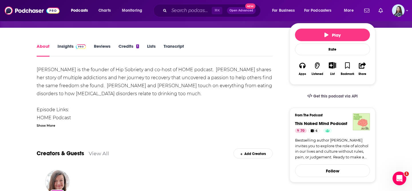
click at [51, 126] on div "Show More" at bounding box center [46, 124] width 19 height 5
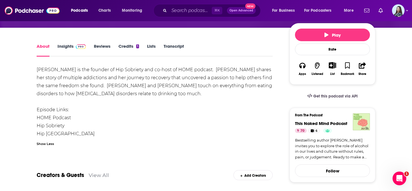
click at [61, 118] on div "Holly Glenn Whitaker is the founder of Hip Sobriety and co-host of HOME podcast…" at bounding box center [155, 102] width 236 height 72
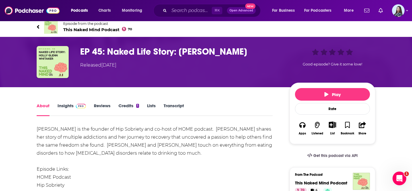
scroll to position [0, 0]
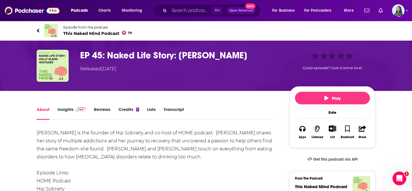
click at [127, 56] on h1 "EP 45: Naked Life Story: Holly Glenn Whitaker" at bounding box center [180, 55] width 200 height 11
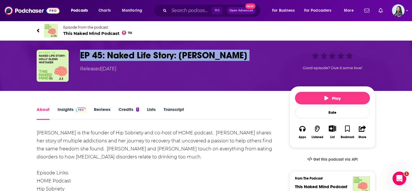
click at [127, 56] on h1 "EP 45: Naked Life Story: Holly Glenn Whitaker" at bounding box center [180, 55] width 200 height 11
copy h1 "EP 45: Naked Life Story: Holly Glenn Whitaker"
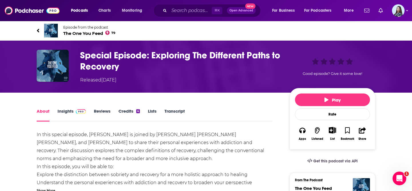
click at [101, 60] on h1 "Special Episode: Exploring The Different Paths to Recovery" at bounding box center [180, 61] width 200 height 22
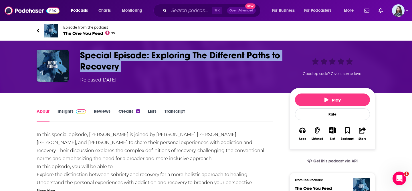
click at [101, 60] on h1 "Special Episode: Exploring The Different Paths to Recovery" at bounding box center [180, 61] width 200 height 22
copy h1 "Special Episode: Exploring The Different Paths to Recovery"
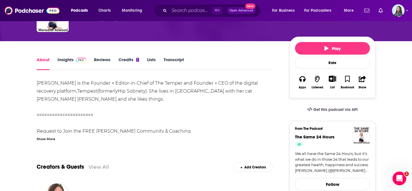
scroll to position [52, 0]
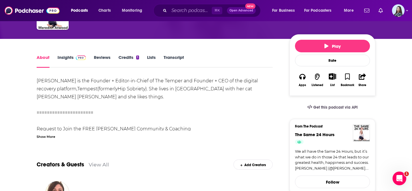
click at [48, 136] on div "Show More" at bounding box center [46, 136] width 19 height 5
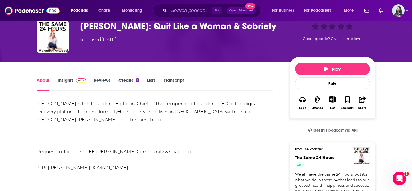
scroll to position [0, 0]
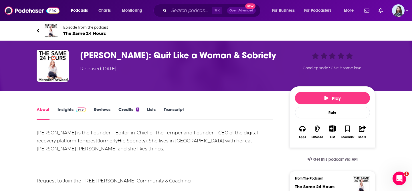
click at [111, 52] on h1 "[PERSON_NAME]: Quit Like a Woman & Sobriety" at bounding box center [180, 55] width 200 height 11
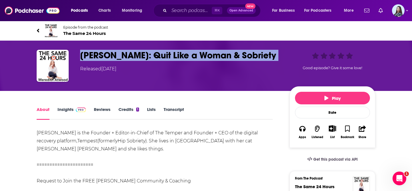
click at [111, 52] on h1 "[PERSON_NAME]: Quit Like a Woman & Sobriety" at bounding box center [180, 55] width 200 height 11
copy h1 "[PERSON_NAME]: Quit Like a Woman & Sobriety"
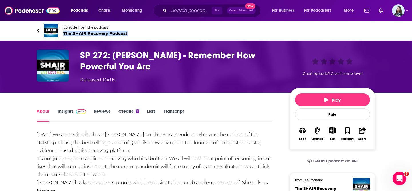
drag, startPoint x: 64, startPoint y: 38, endPoint x: 64, endPoint y: 33, distance: 5.4
click at [64, 33] on div "Episode from the podcast The SHAIR Recovery Podcast Next Episode" at bounding box center [206, 30] width 338 height 23
click at [74, 111] on span at bounding box center [79, 110] width 12 height 5
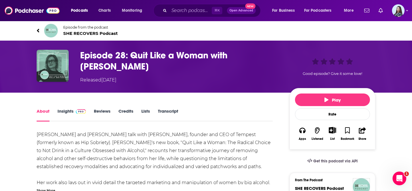
click at [76, 32] on span "SHE RECOVERS Podcast" at bounding box center [90, 33] width 55 height 5
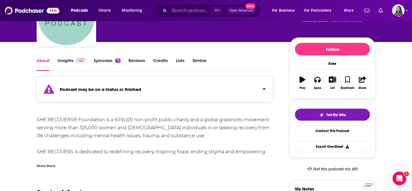
scroll to position [31, 0]
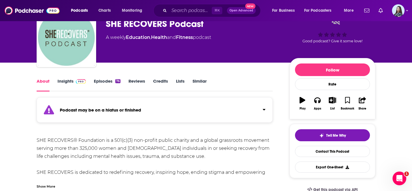
click at [70, 83] on link "Insights" at bounding box center [71, 84] width 28 height 13
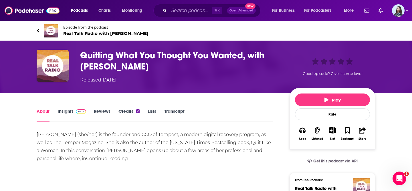
click at [95, 35] on span "Real Talk Radio with [PERSON_NAME]" at bounding box center [105, 33] width 85 height 5
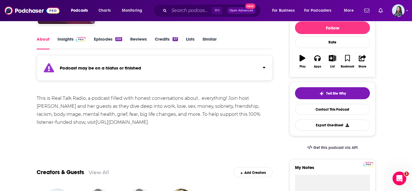
scroll to position [75, 0]
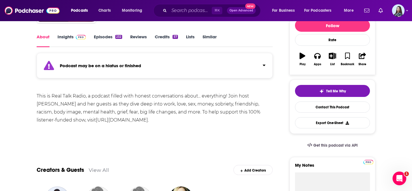
click at [76, 40] on link "Insights" at bounding box center [71, 40] width 28 height 13
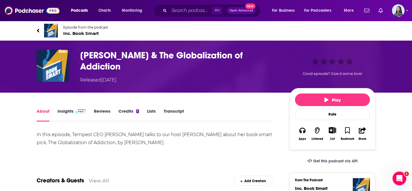
click at [74, 33] on span "Inc. Book Smart" at bounding box center [85, 33] width 45 height 5
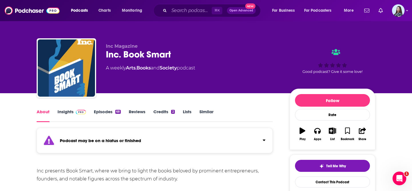
click at [73, 112] on span at bounding box center [79, 111] width 12 height 5
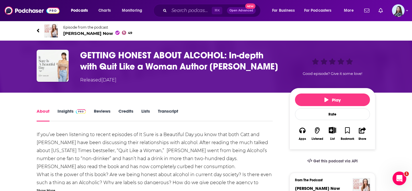
click at [79, 32] on span "[PERSON_NAME] Now 49" at bounding box center [97, 33] width 69 height 5
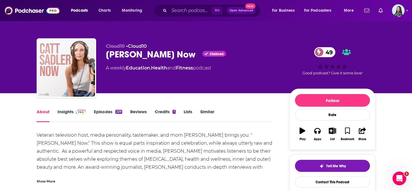
click at [67, 111] on link "Insights" at bounding box center [71, 115] width 28 height 13
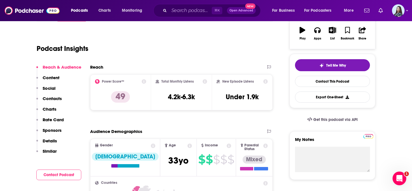
scroll to position [101, 0]
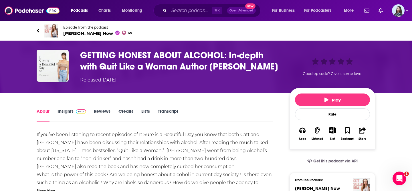
click at [134, 61] on h1 "GETTING HONEST ABOUT ALCOHOL: In-depth with Quit Like a Woman Author [PERSON_NA…" at bounding box center [180, 61] width 200 height 22
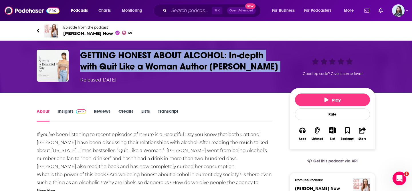
click at [134, 61] on h1 "GETTING HONEST ABOUT ALCOHOL: In-depth with Quit Like a Woman Author [PERSON_NA…" at bounding box center [180, 61] width 200 height 22
copy h1 "GETTING HONEST ABOUT ALCOHOL: In-depth with Quit Like a Woman Author Holly Whit…"
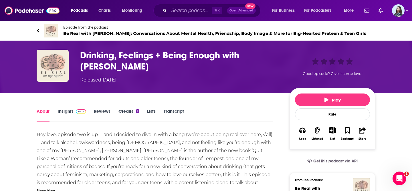
drag, startPoint x: 65, startPoint y: 38, endPoint x: 63, endPoint y: 33, distance: 4.5
click at [63, 33] on div "Episode from the podcast Be Real with Eliza Reynolds: Conversations About Menta…" at bounding box center [206, 30] width 338 height 23
copy span "Be Real with Eliza Reynolds: Conversations About Mental Health, Friendship, Bod…"
click at [95, 59] on h1 "Drinking, Feelings + Being Enough with Holly Whitaker" at bounding box center [180, 61] width 200 height 22
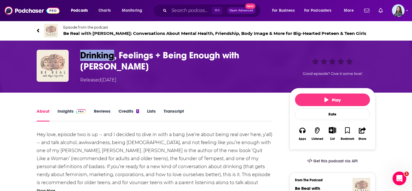
click at [95, 59] on h1 "Drinking, Feelings + Being Enough with Holly Whitaker" at bounding box center [180, 61] width 200 height 22
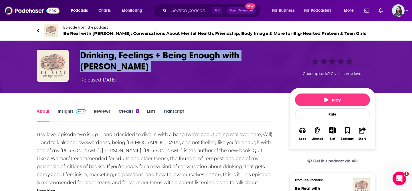
click at [95, 59] on h1 "Drinking, Feelings + Being Enough with Holly Whitaker" at bounding box center [180, 61] width 200 height 22
copy h1 "Drinking, Feelings + Being Enough with Holly Whitaker"
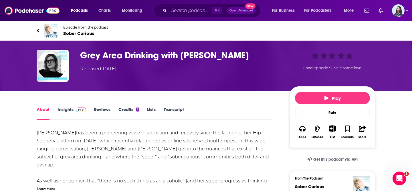
click at [99, 51] on h1 "Grey Area Drinking with [PERSON_NAME]" at bounding box center [180, 55] width 200 height 11
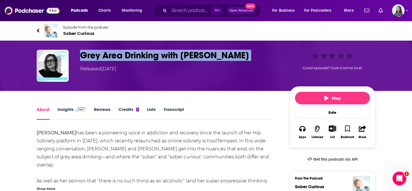
click at [99, 51] on h1 "Grey Area Drinking with [PERSON_NAME]" at bounding box center [180, 55] width 200 height 11
copy h1 "Grey Area Drinking with [PERSON_NAME]"
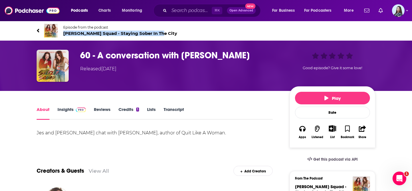
drag, startPoint x: 66, startPoint y: 38, endPoint x: 64, endPoint y: 35, distance: 3.7
click at [64, 35] on div "Episode from the podcast Seltzer Squad - Staying Sober In The City Next Episode" at bounding box center [206, 30] width 338 height 23
copy span "Seltzer Squad - Staying Sober In The City"
click at [133, 54] on h1 "60 - A conversation with Holly Whitaker" at bounding box center [180, 55] width 200 height 11
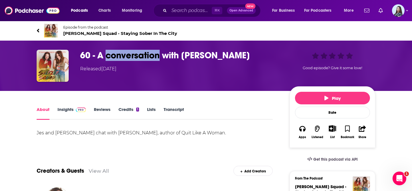
click at [133, 54] on h1 "60 - A conversation with Holly Whitaker" at bounding box center [180, 55] width 200 height 11
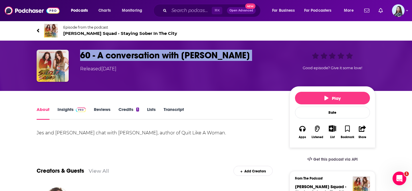
click at [133, 54] on h1 "60 - A conversation with Holly Whitaker" at bounding box center [180, 55] width 200 height 11
copy h1 "60 - A conversation with Holly Whitaker"
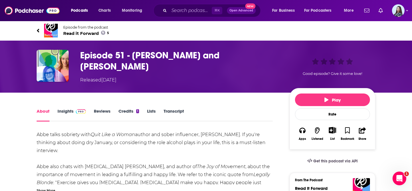
click at [184, 55] on h1 "Episode 51 - [PERSON_NAME] and [PERSON_NAME]" at bounding box center [180, 61] width 200 height 22
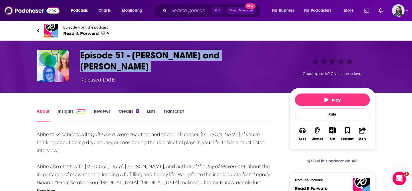
click at [184, 55] on h1 "Episode 51 - [PERSON_NAME] and [PERSON_NAME]" at bounding box center [180, 61] width 200 height 22
copy h1 "Episode 51 - [PERSON_NAME] and [PERSON_NAME]"
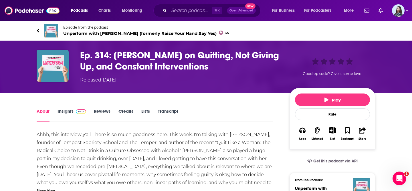
click at [99, 60] on h1 "Ep. 314: [PERSON_NAME] on Quitting, Not Giving Up, and Constant Interventions" at bounding box center [180, 61] width 200 height 22
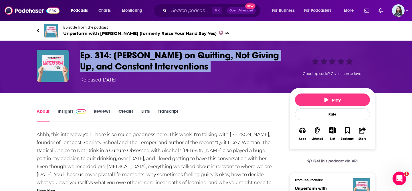
click at [99, 60] on h1 "Ep. 314: [PERSON_NAME] on Quitting, Not Giving Up, and Constant Interventions" at bounding box center [180, 61] width 200 height 22
copy h1 "Ep. 314: [PERSON_NAME] on Quitting, Not Giving Up, and Constant Interventions"
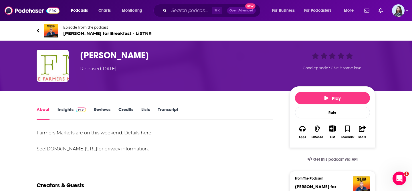
click at [90, 34] on span "[PERSON_NAME] for Breakfast - LiSTNR" at bounding box center [107, 33] width 88 height 5
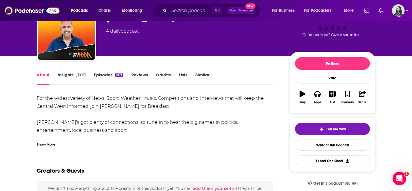
scroll to position [37, 0]
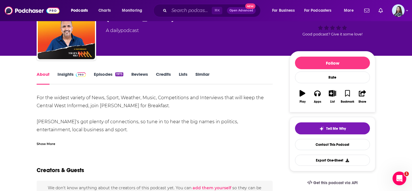
click at [65, 80] on link "Insights" at bounding box center [71, 77] width 28 height 13
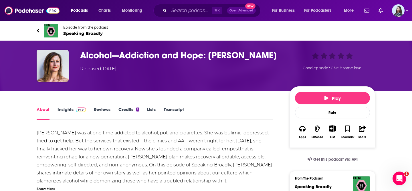
click at [62, 109] on link "Insights" at bounding box center [71, 113] width 28 height 13
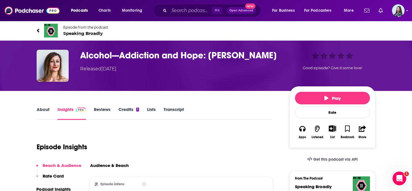
click at [78, 33] on span "Speaking Broadly" at bounding box center [85, 33] width 45 height 5
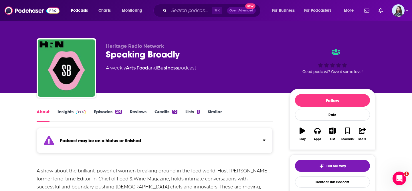
click at [69, 112] on link "Insights" at bounding box center [71, 115] width 28 height 13
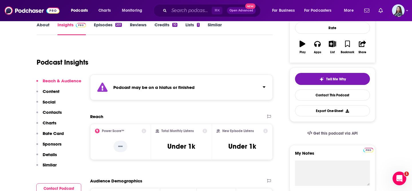
scroll to position [95, 0]
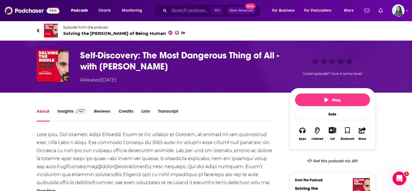
click at [107, 56] on h1 "Self-Discovery: The Most Dangerous Thing of All - with [PERSON_NAME]" at bounding box center [180, 61] width 200 height 22
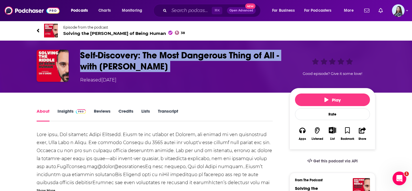
click at [107, 56] on h1 "Self-Discovery: The Most Dangerous Thing of All - with [PERSON_NAME]" at bounding box center [180, 61] width 200 height 22
copy h1 "Self-Discovery: The Most Dangerous Thing of All - with [PERSON_NAME]"
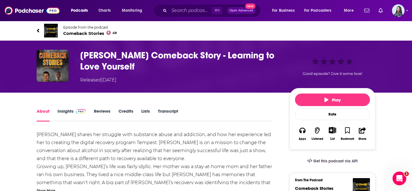
click at [100, 57] on h1 "Holly Whitaker's Comeback Story - Learning to Love Yourself" at bounding box center [180, 61] width 200 height 22
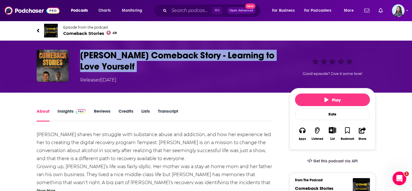
click at [100, 57] on h1 "Holly Whitaker's Comeback Story - Learning to Love Yourself" at bounding box center [180, 61] width 200 height 22
click at [154, 56] on h1 "Holly Whitaker's Comeback Story - Learning to Love Yourself" at bounding box center [180, 61] width 200 height 22
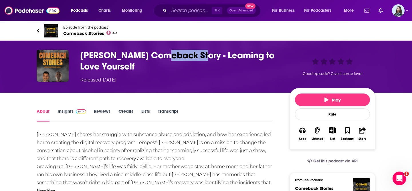
click at [154, 56] on h1 "Holly Whitaker's Comeback Story - Learning to Love Yourself" at bounding box center [180, 61] width 200 height 22
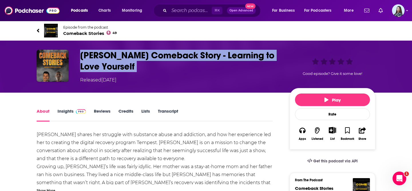
click at [154, 56] on h1 "Holly Whitaker's Comeback Story - Learning to Love Yourself" at bounding box center [180, 61] width 200 height 22
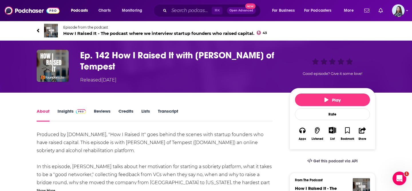
click at [106, 58] on h1 "Ep. 142 How I Raised It with [PERSON_NAME] of Tempest" at bounding box center [180, 61] width 200 height 22
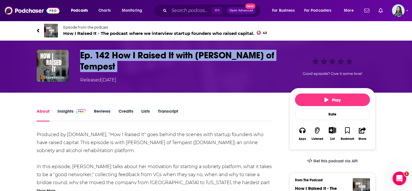
click at [106, 58] on h1 "Ep. 142 How I Raised It with [PERSON_NAME] of Tempest" at bounding box center [180, 61] width 200 height 22
copy h1 "Ep. 142 How I Raised It with [PERSON_NAME] of Tempest"
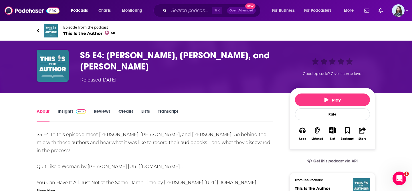
click at [64, 111] on link "Insights" at bounding box center [71, 114] width 28 height 13
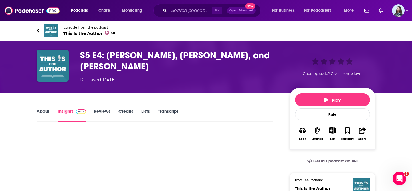
click at [93, 29] on span "Episode from the podcast" at bounding box center [89, 27] width 52 height 4
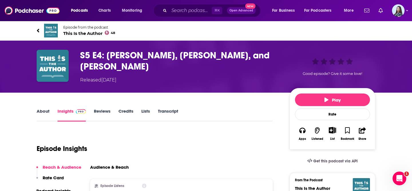
click at [109, 63] on h3 "S5 E4: Holly Whitaker, Romi Neustadt, and Laura Huang" at bounding box center [180, 61] width 200 height 22
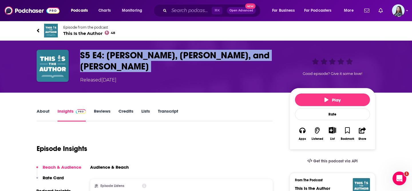
click at [109, 63] on h3 "S5 E4: Holly Whitaker, Romi Neustadt, and Laura Huang" at bounding box center [180, 61] width 200 height 22
copy h3 "S5 E4: Holly Whitaker, Romi Neustadt, and Laura Huang"
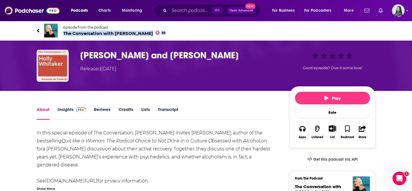
drag, startPoint x: 64, startPoint y: 38, endPoint x: 64, endPoint y: 33, distance: 4.3
click at [64, 33] on div "Episode from the podcast The Conversation with [PERSON_NAME] 39 Next Episode" at bounding box center [206, 30] width 338 height 23
copy span "The Conversation with [PERSON_NAME] 39"
click at [113, 54] on h1 "Amanda de Cadenet and Holly Whitaker" at bounding box center [180, 55] width 200 height 11
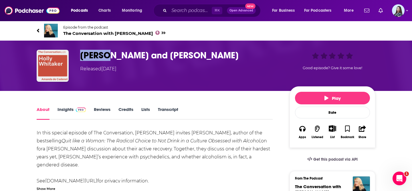
click at [113, 54] on h1 "Amanda de Cadenet and Holly Whitaker" at bounding box center [180, 55] width 200 height 11
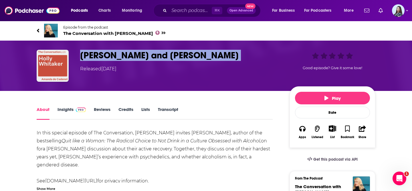
click at [113, 54] on h1 "Amanda de Cadenet and Holly Whitaker" at bounding box center [180, 55] width 200 height 11
copy h1 "Amanda de Cadenet and Holly Whitaker"
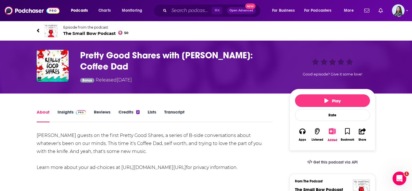
click at [94, 60] on h1 "Pretty Good Shares with [PERSON_NAME]: Coffee Dad" at bounding box center [180, 61] width 200 height 22
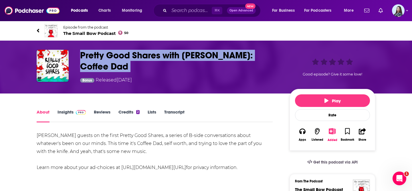
click at [94, 60] on h1 "Pretty Good Shares with [PERSON_NAME]: Coffee Dad" at bounding box center [180, 61] width 200 height 22
click at [106, 59] on h1 "Pretty Good Shares with [PERSON_NAME]: Coffee Dad" at bounding box center [180, 61] width 200 height 22
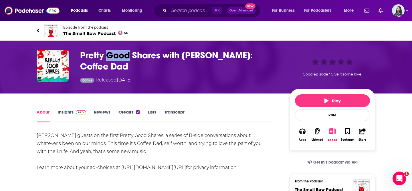
click at [106, 59] on h1 "Pretty Good Shares with [PERSON_NAME]: Coffee Dad" at bounding box center [180, 61] width 200 height 22
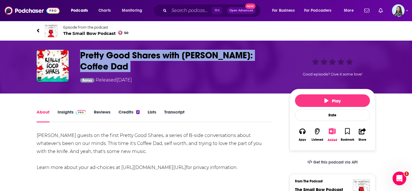
click at [106, 59] on h1 "Pretty Good Shares with [PERSON_NAME]: Coffee Dad" at bounding box center [180, 61] width 200 height 22
